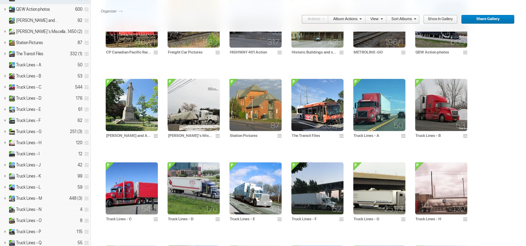
scroll to position [177, 0]
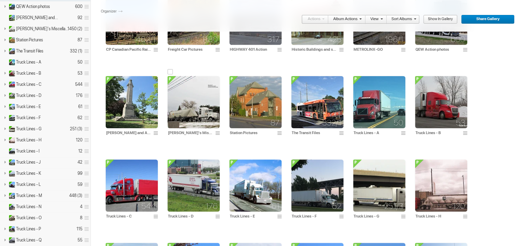
click at [196, 104] on img at bounding box center [194, 102] width 52 height 52
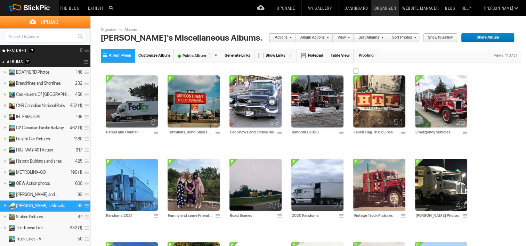
click at [368, 99] on img at bounding box center [379, 101] width 52 height 52
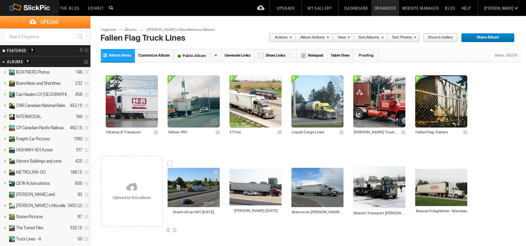
click at [205, 189] on img at bounding box center [194, 187] width 52 height 39
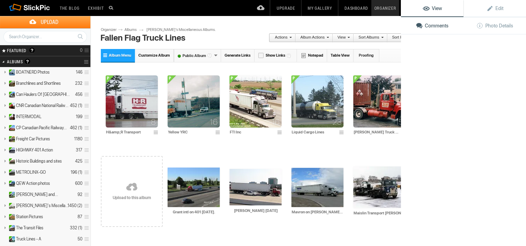
click at [205, 189] on img at bounding box center [194, 187] width 52 height 39
